Goal: Use online tool/utility: Use online tool/utility

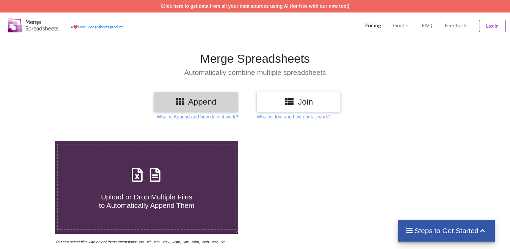
click at [152, 203] on span "Upload or Drop Multiple Files to Automatically Append Them" at bounding box center [146, 201] width 95 height 16
click at [35, 141] on input "Upload or Drop Multiple Files to Automatically Append Them" at bounding box center [35, 141] width 0 height 0
type input "C:\fakepath\2015.xlsx"
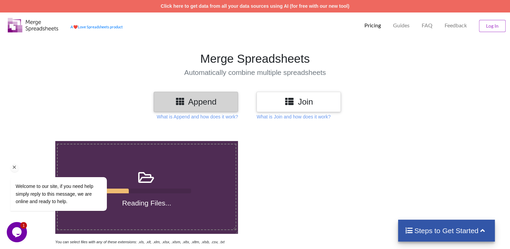
click at [97, 216] on div "Welcome to our site, if you need help simply reply to this message, we are onli…" at bounding box center [67, 176] width 121 height 79
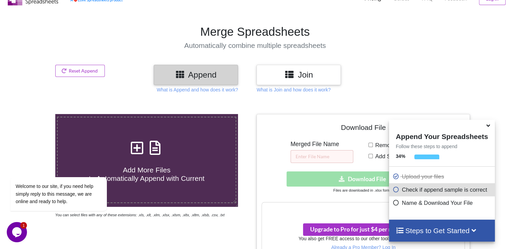
scroll to position [309, 0]
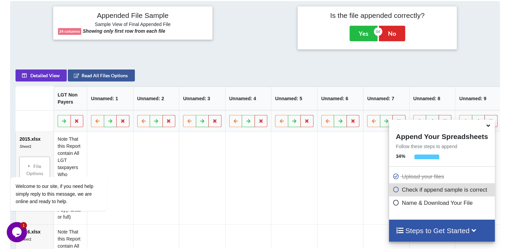
click at [342, 209] on td at bounding box center [340, 178] width 46 height 92
click at [357, 187] on td at bounding box center [340, 178] width 46 height 92
click at [361, 33] on button "Yes" at bounding box center [363, 33] width 28 height 15
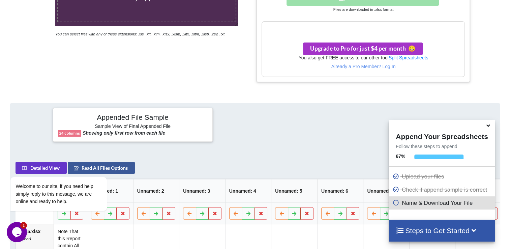
scroll to position [140, 0]
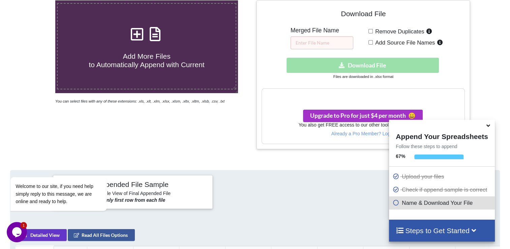
click at [356, 64] on div "Download hidden Download File" at bounding box center [362, 65] width 203 height 15
click at [347, 93] on h3 "Your files are more than 1 MB" at bounding box center [363, 95] width 202 height 7
click at [323, 96] on icon at bounding box center [322, 95] width 7 height 6
click at [370, 30] on input "Remove Duplicates" at bounding box center [370, 31] width 4 height 4
checkbox input "true"
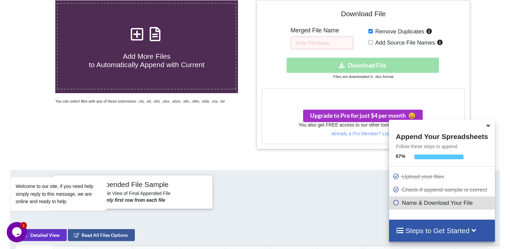
click at [344, 67] on div "Download hidden Download File" at bounding box center [362, 65] width 203 height 15
drag, startPoint x: 344, startPoint y: 67, endPoint x: 325, endPoint y: 97, distance: 35.2
click at [325, 97] on icon at bounding box center [322, 95] width 7 height 6
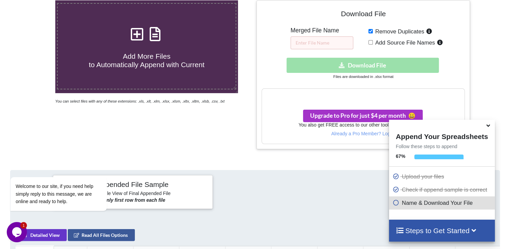
click at [362, 186] on div at bounding box center [376, 192] width 163 height 34
click at [415, 234] on h4 "Steps to Get Started" at bounding box center [441, 230] width 92 height 8
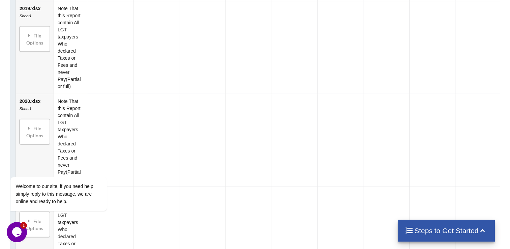
scroll to position [810, 0]
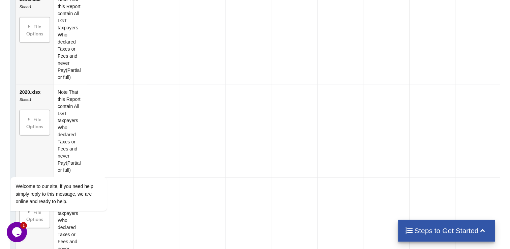
click at [508, 243] on div "Appended File Sample Sample View of Final Appended File 24 columns Showing only…" at bounding box center [255, 24] width 510 height 1047
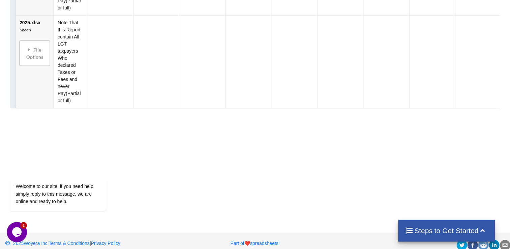
scroll to position [1259, 0]
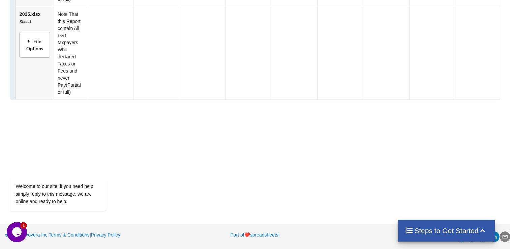
click at [29, 42] on icon at bounding box center [29, 40] width 6 height 5
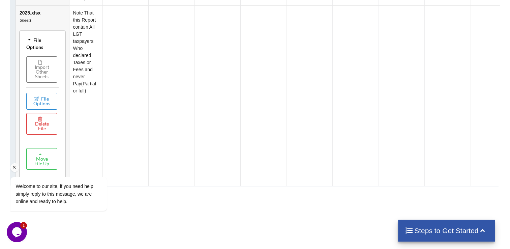
click at [50, 161] on div "Welcome to our site, if you need help simply reply to this message, we are onli…" at bounding box center [67, 187] width 114 height 54
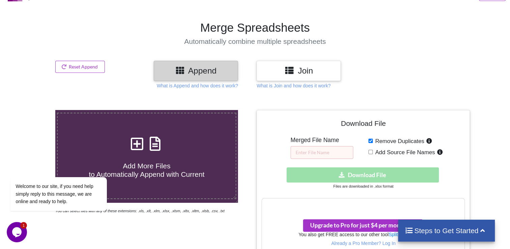
scroll to position [248, 0]
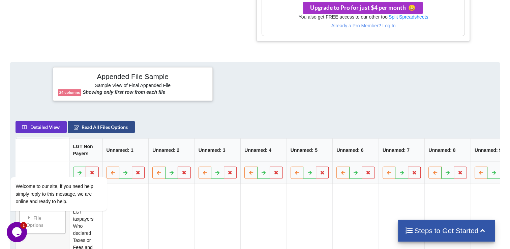
click at [102, 132] on button "Read All Files Options" at bounding box center [101, 127] width 67 height 12
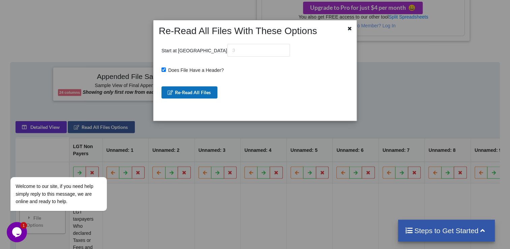
click at [192, 92] on button "Re-Read All Files" at bounding box center [189, 92] width 56 height 12
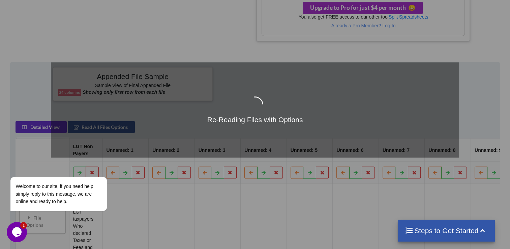
click at [141, 230] on div "Re-Reading Files with Options" at bounding box center [255, 124] width 510 height 249
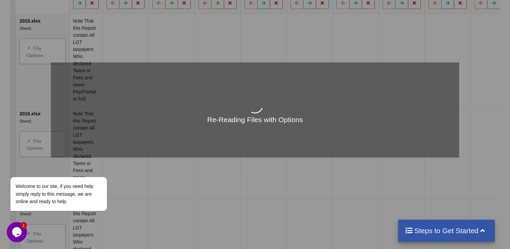
scroll to position [423, 0]
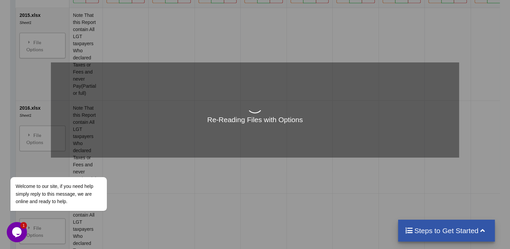
click at [50, 56] on div "Re-Reading Files with Options" at bounding box center [255, 124] width 510 height 249
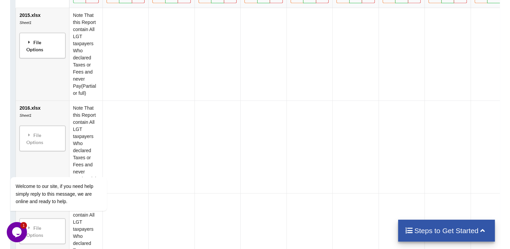
click at [48, 54] on div "File Options" at bounding box center [43, 45] width 42 height 21
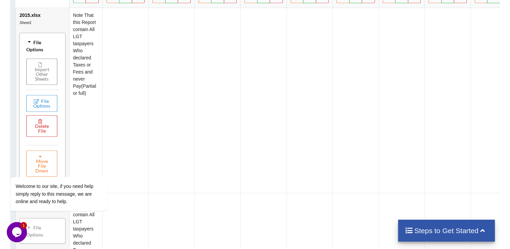
click at [46, 133] on button "Delete File" at bounding box center [41, 126] width 31 height 22
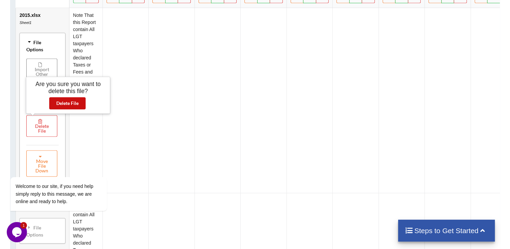
click at [66, 104] on button "Delete File" at bounding box center [67, 103] width 36 height 12
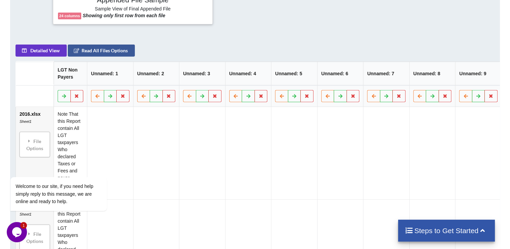
scroll to position [307, 0]
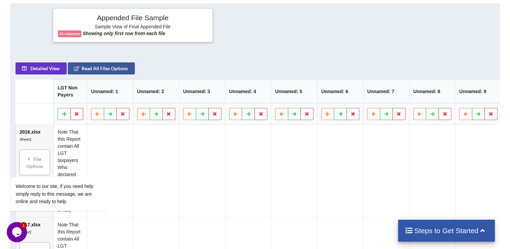
click at [75, 37] on div "Appended File Sample Sample View of Final Appended File 24 columns Showing only…" at bounding box center [133, 25] width 160 height 34
